Goal: Navigation & Orientation: Find specific page/section

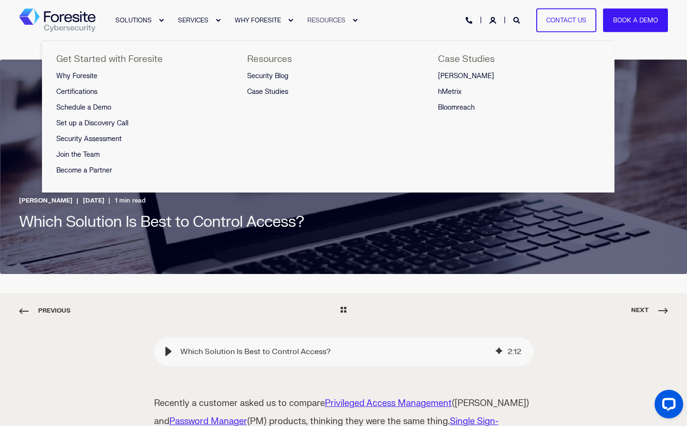
click at [341, 17] on span "RESOURCES" at bounding box center [326, 20] width 38 height 8
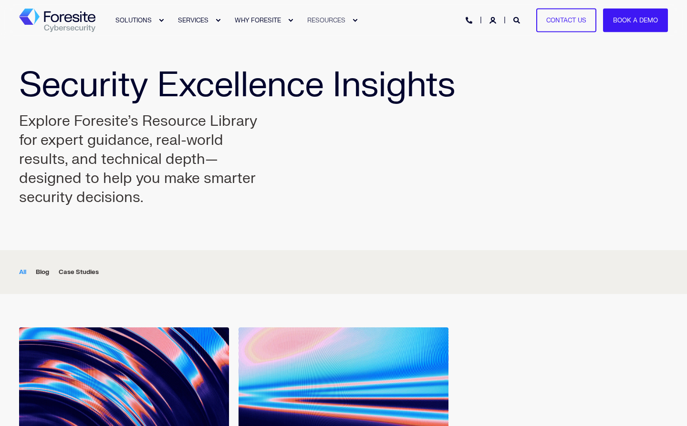
click at [351, 20] on link "RESOURCES" at bounding box center [327, 20] width 64 height 41
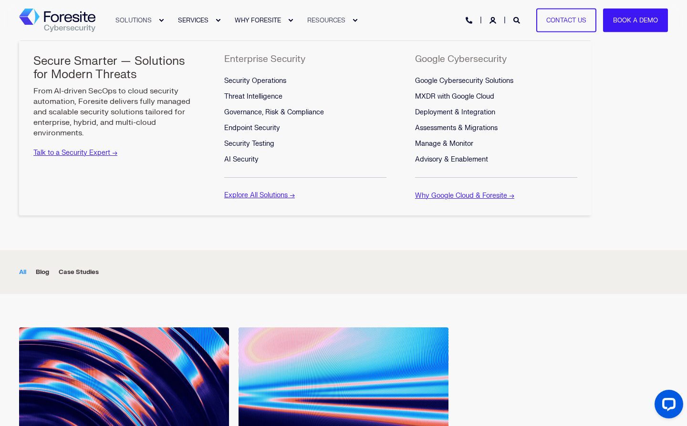
click at [159, 21] on div "Expand SOLUTIONS" at bounding box center [161, 21] width 6 height 6
click at [160, 21] on div "Expand SOLUTIONS" at bounding box center [161, 21] width 6 height 6
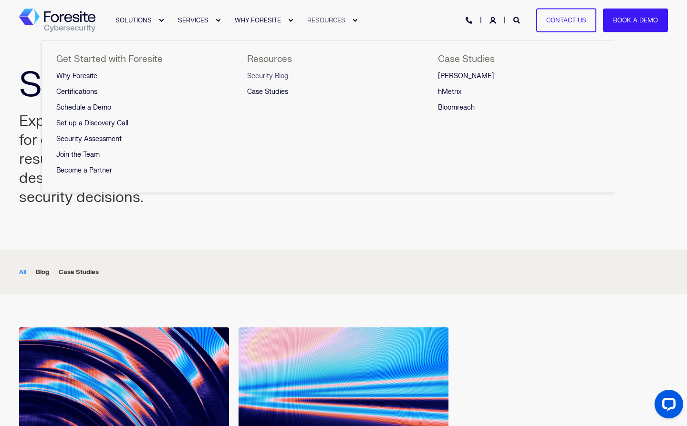
click at [280, 71] on link "Security Blog" at bounding box center [267, 77] width 41 height 16
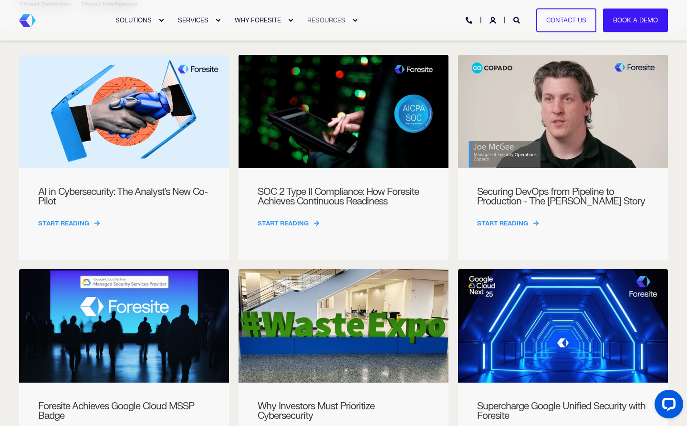
scroll to position [14, 0]
